Goal: Task Accomplishment & Management: Use online tool/utility

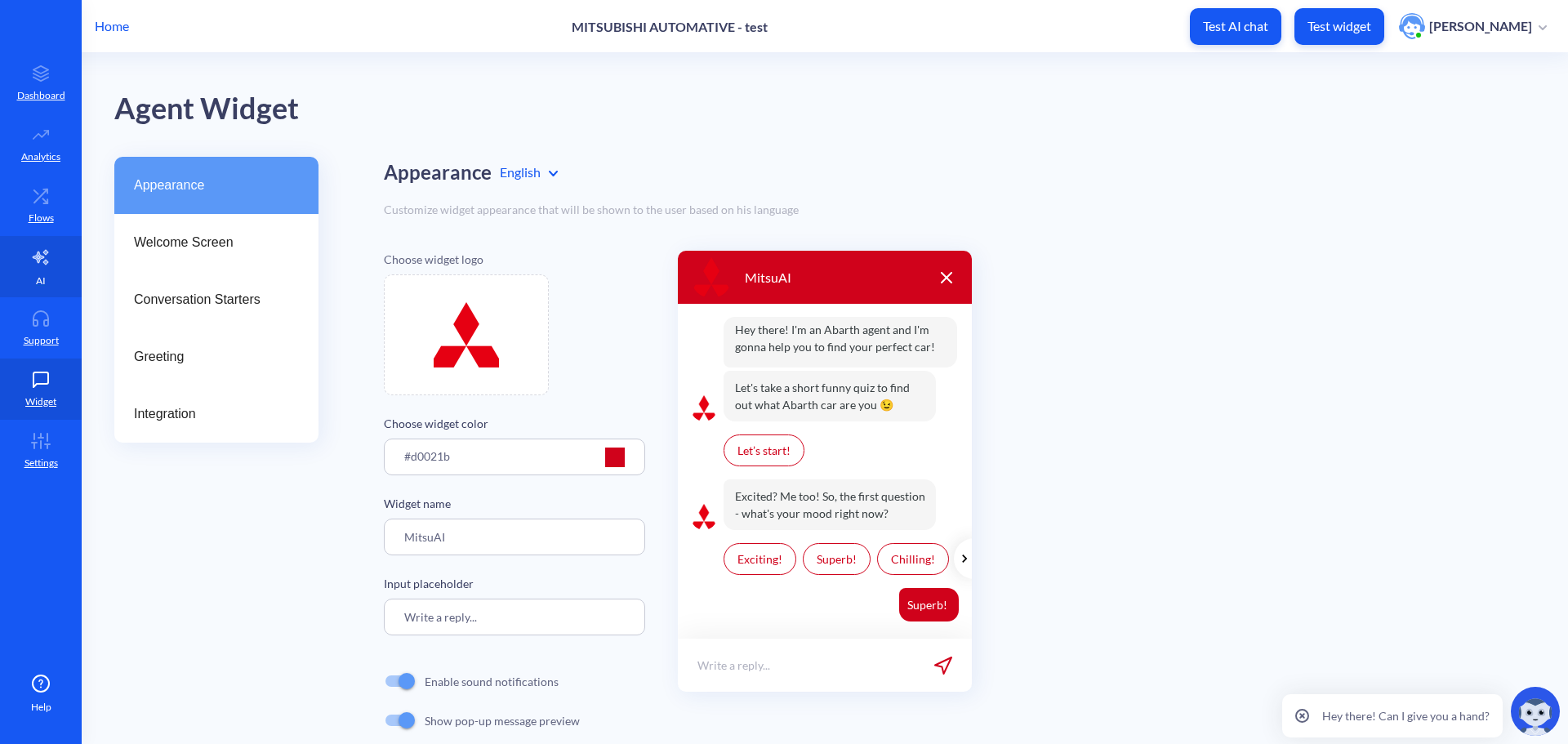
click at [25, 281] on link "AI" at bounding box center [41, 267] width 82 height 62
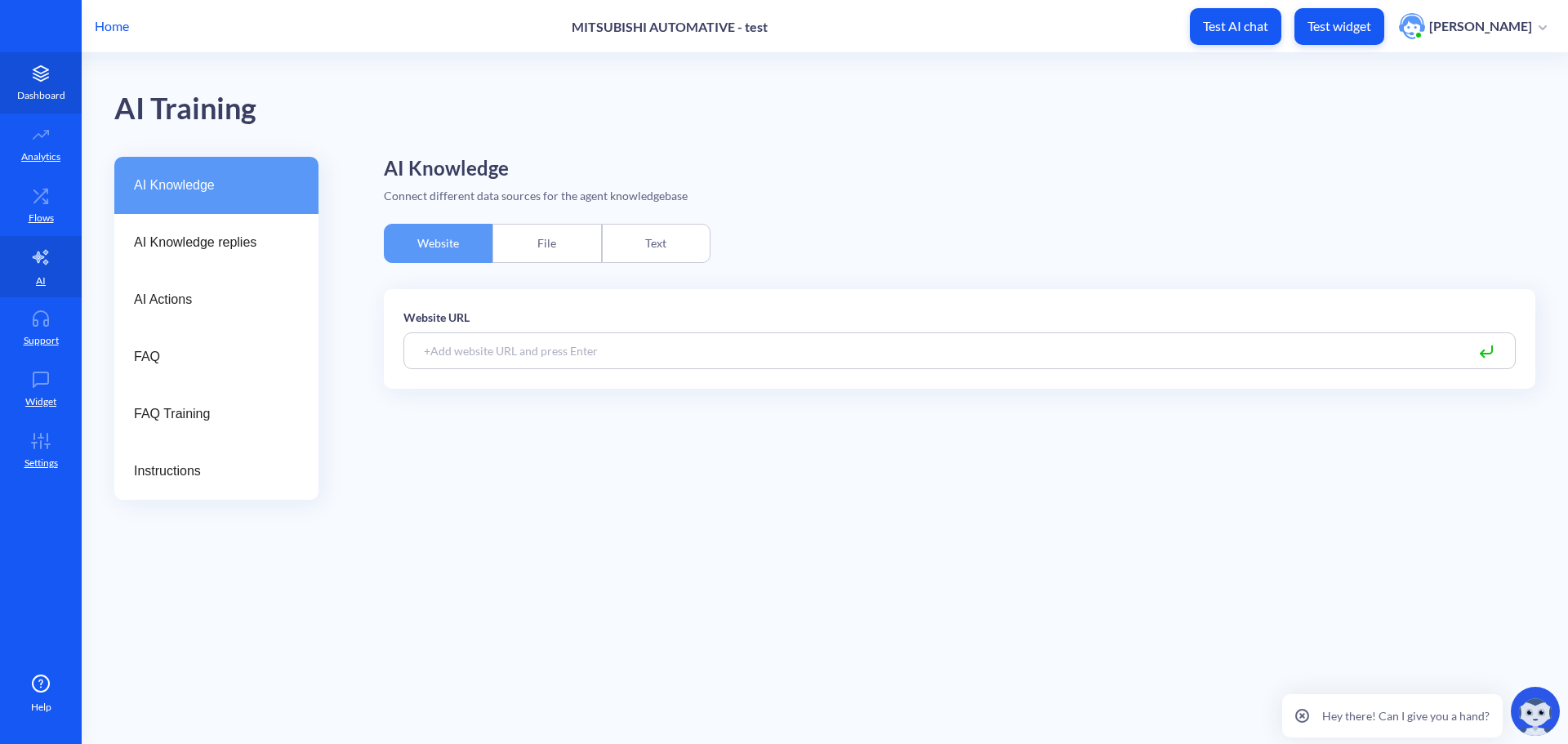
click at [47, 91] on p "Dashboard" at bounding box center [42, 95] width 49 height 15
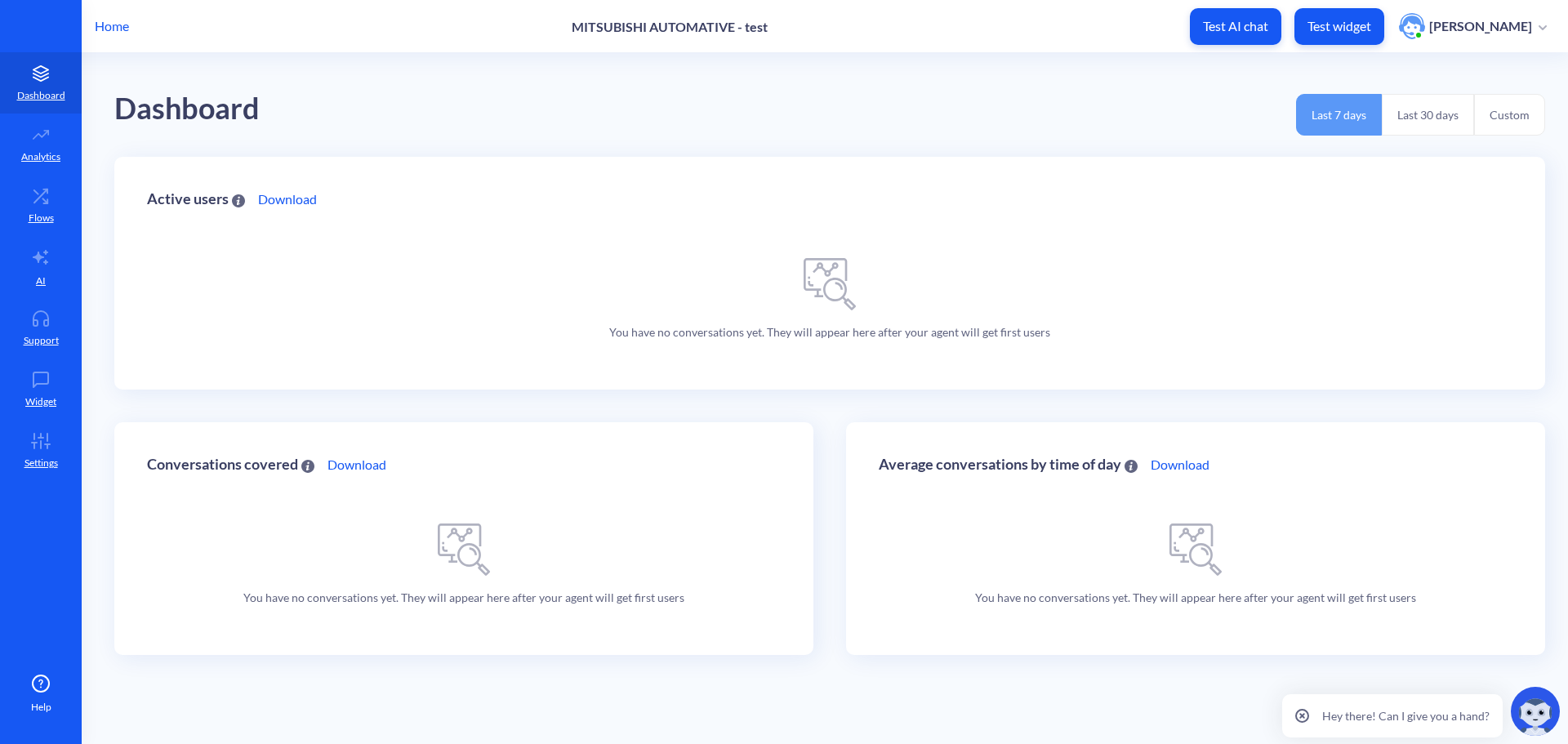
click at [1261, 32] on p "Test AI chat" at bounding box center [1235, 26] width 65 height 16
click at [44, 263] on icon at bounding box center [41, 257] width 16 height 15
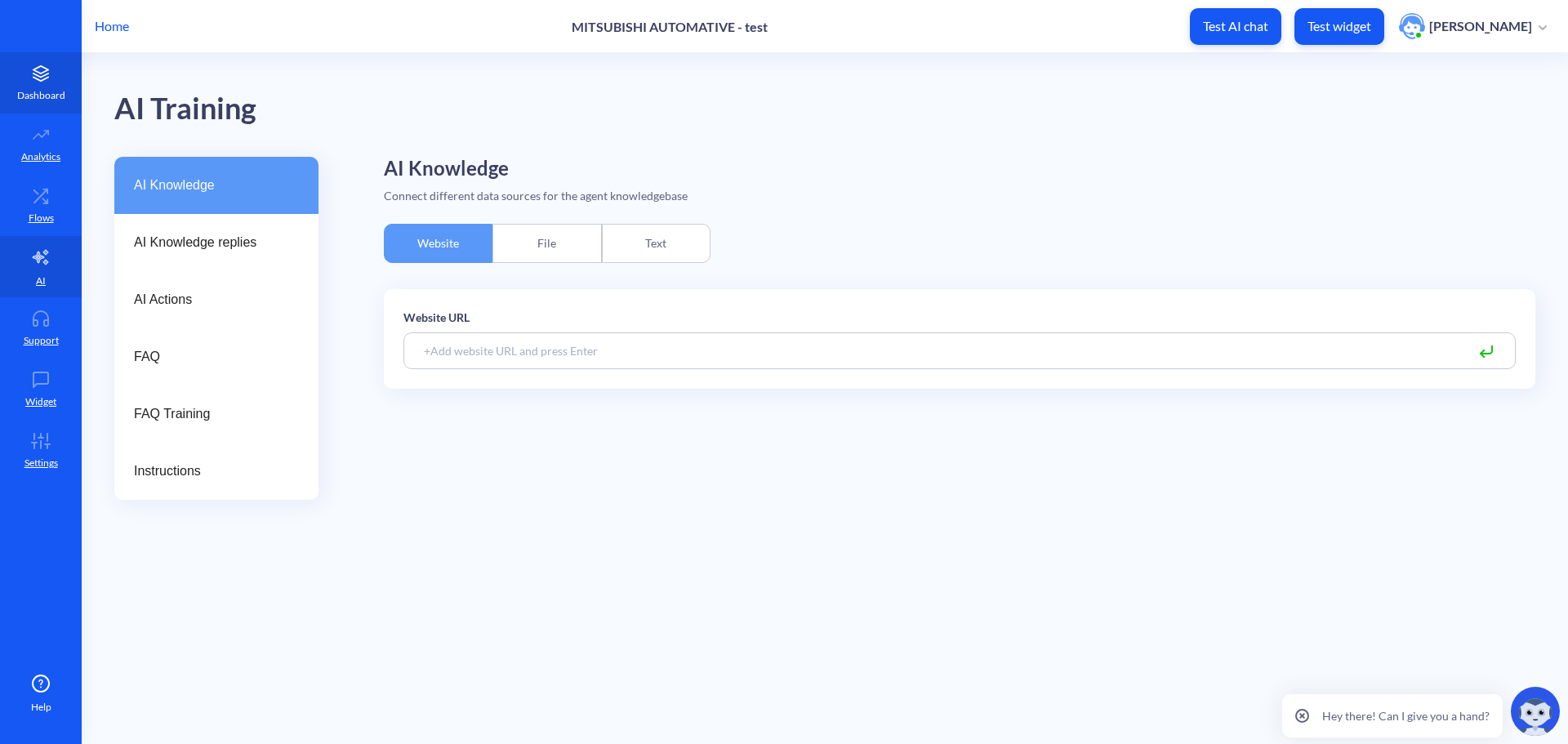
click at [53, 89] on p "Dashboard" at bounding box center [42, 95] width 49 height 15
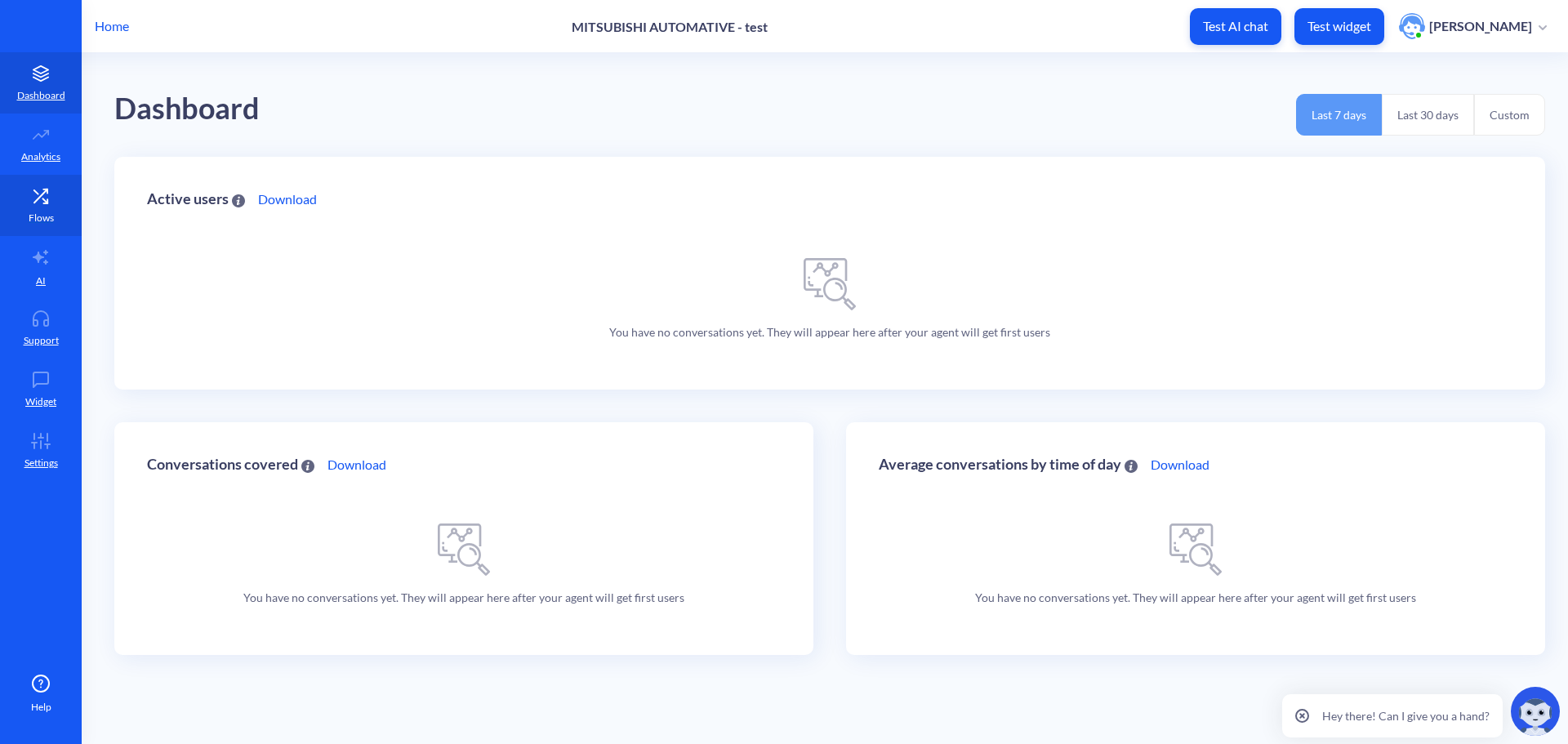
click at [42, 201] on icon at bounding box center [41, 195] width 33 height 16
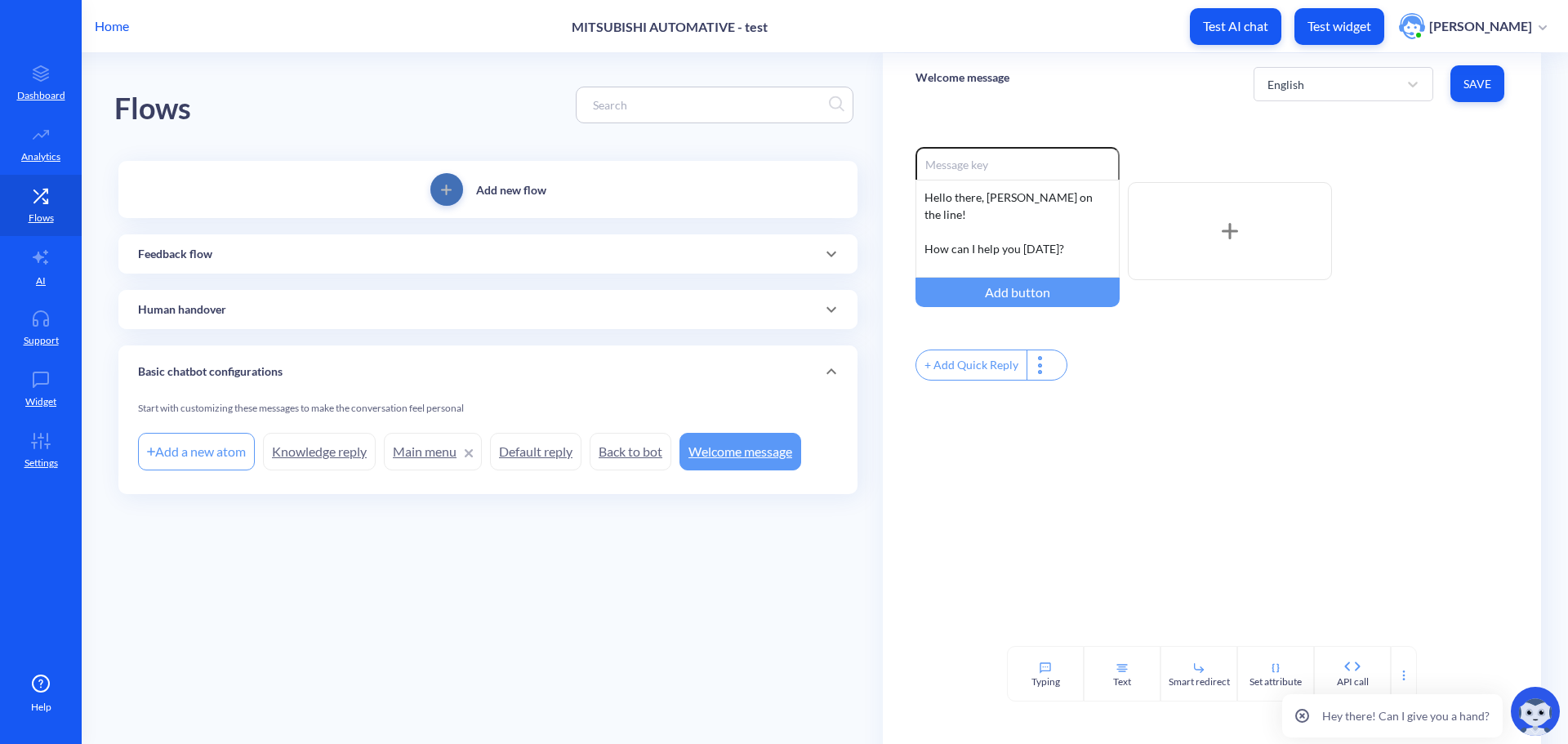
click at [442, 183] on button "add" at bounding box center [447, 190] width 33 height 33
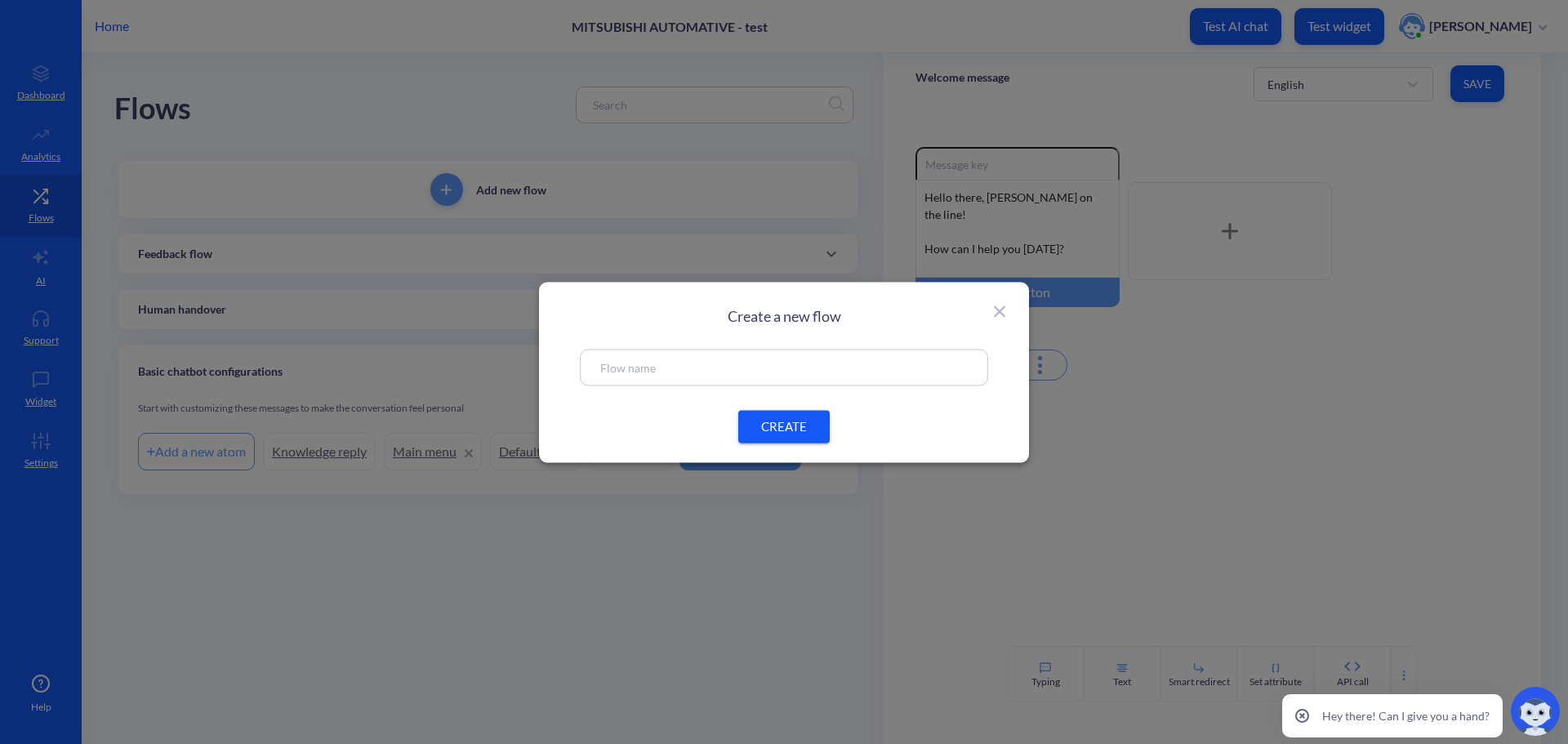
click at [758, 370] on input "text" at bounding box center [784, 367] width 367 height 19
click at [1012, 309] on div "Create a new flow CREATE" at bounding box center [784, 372] width 490 height 181
click at [1009, 312] on div "Create a new flow CREATE" at bounding box center [784, 372] width 490 height 181
click at [1006, 307] on icon at bounding box center [1000, 311] width 20 height 20
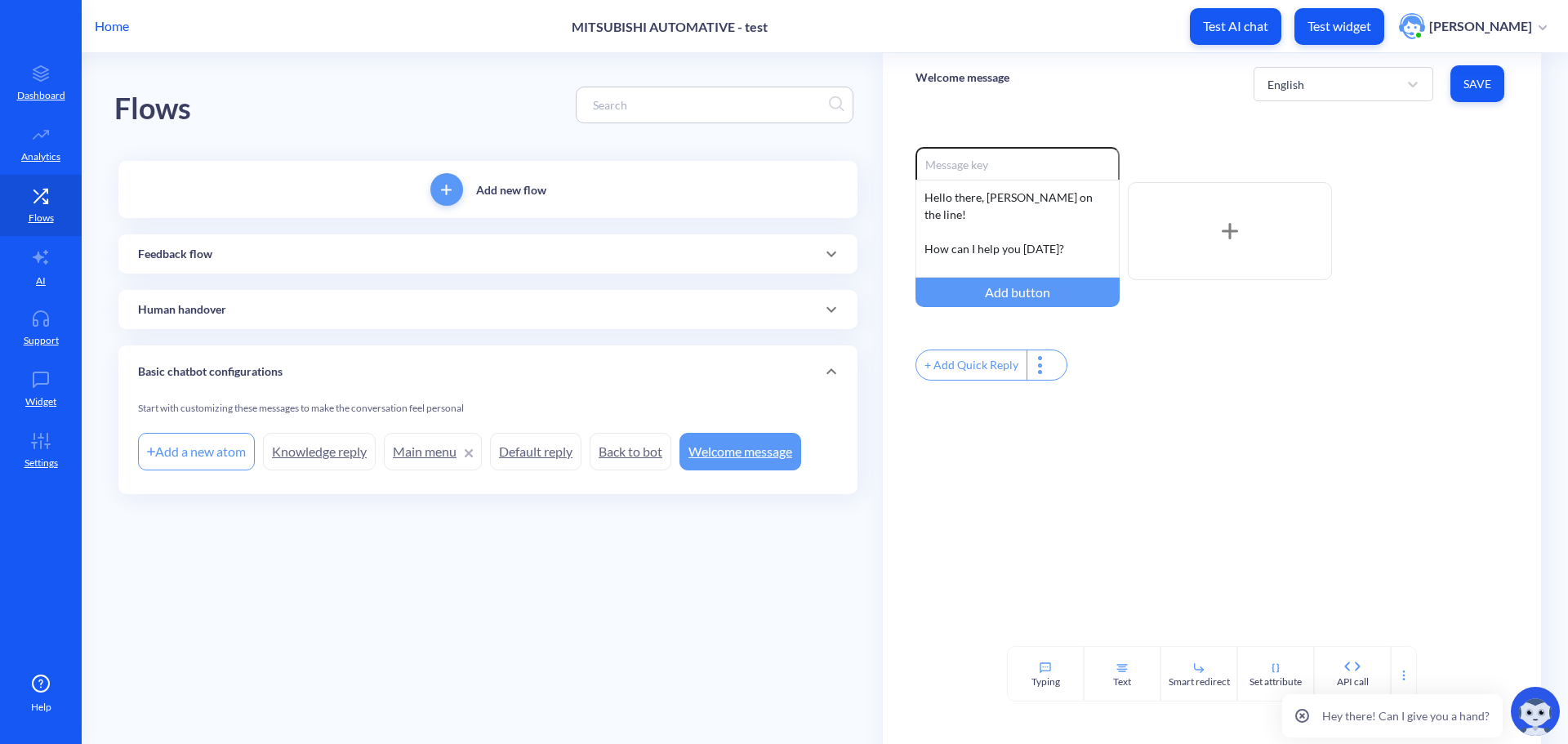
click at [1243, 230] on div at bounding box center [1230, 231] width 204 height 98
click at [185, 318] on p "Human handover" at bounding box center [182, 310] width 89 height 17
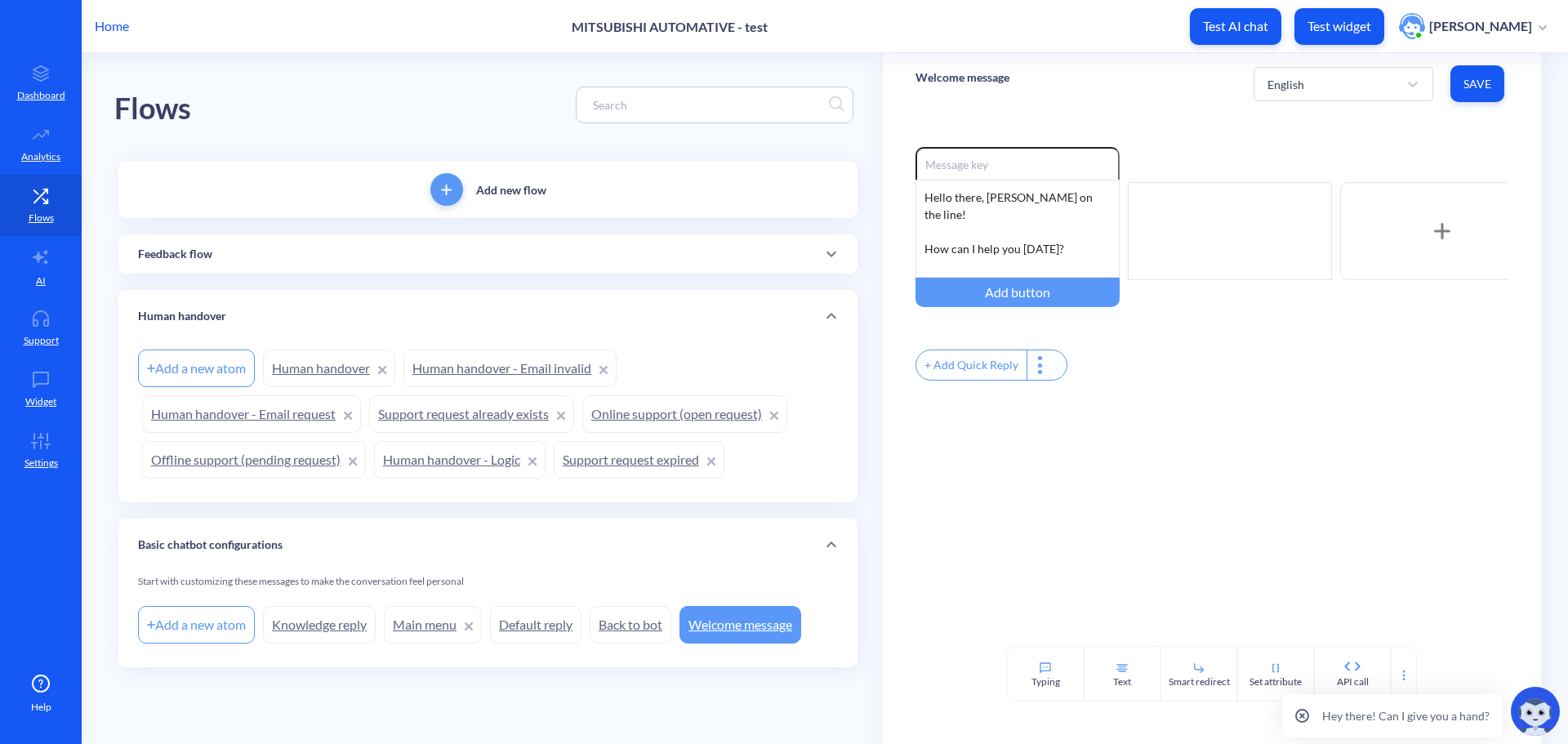
click at [212, 262] on p "Feedback flow" at bounding box center [175, 254] width 75 height 17
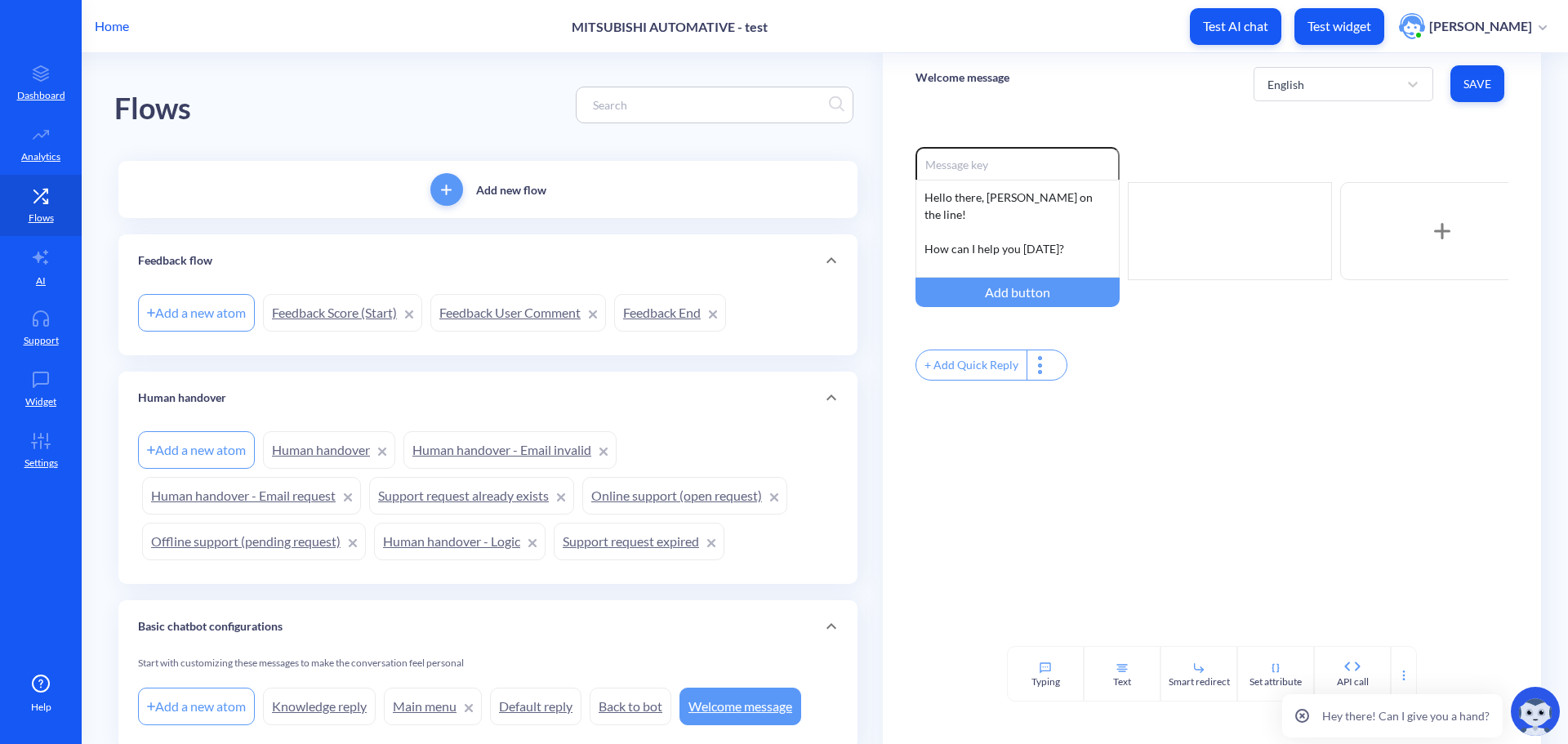
click at [212, 262] on p "Feedback flow" at bounding box center [175, 261] width 75 height 17
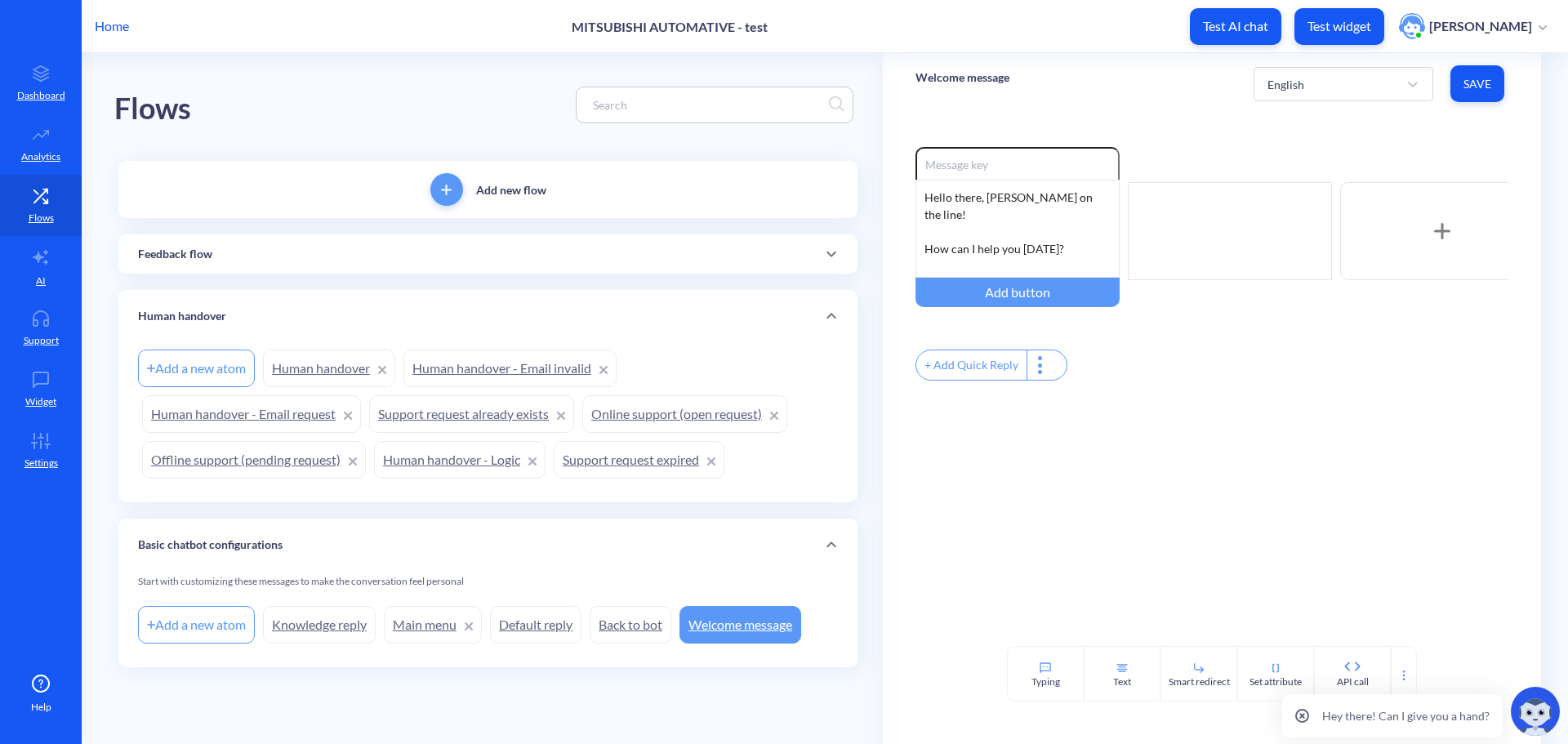
click at [266, 318] on div "Human handover" at bounding box center [488, 317] width 700 height 17
